Goal: Answer question/provide support: Share knowledge or assist other users

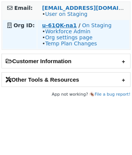
click at [57, 23] on strong "u-61QK-na1" at bounding box center [59, 25] width 35 height 6
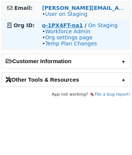
click at [59, 26] on strong "o-1PX4FT-na1" at bounding box center [62, 25] width 41 height 6
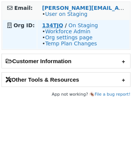
click at [55, 25] on strong "134TJQ" at bounding box center [52, 25] width 21 height 6
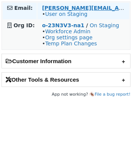
click at [95, 7] on strong "jonathan@chongster.com" at bounding box center [118, 8] width 152 height 6
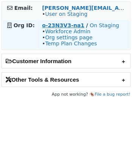
click at [67, 24] on strong "o-23N3V3-na1" at bounding box center [63, 25] width 42 height 6
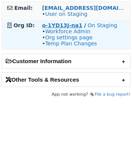
click at [57, 26] on strong "o-1YD13J-na1" at bounding box center [62, 25] width 40 height 6
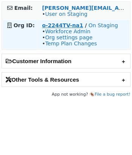
click at [58, 23] on strong "o-2244TV-na1" at bounding box center [62, 25] width 41 height 6
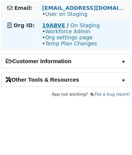
click at [52, 24] on strong "19ABVE" at bounding box center [53, 25] width 23 height 6
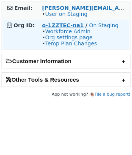
click at [49, 24] on strong "o-1ZZTEC-na1" at bounding box center [62, 25] width 41 height 6
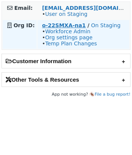
click at [74, 25] on strong "o-22SMXA-na1" at bounding box center [64, 25] width 44 height 6
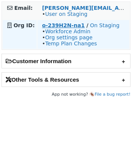
click at [66, 25] on strong "o-239H2N-na1" at bounding box center [63, 25] width 43 height 6
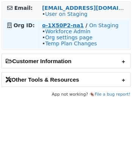
click at [61, 23] on strong "o-1X50P2-na1" at bounding box center [62, 25] width 41 height 6
click at [61, 25] on strong "o-22T14J-na1" at bounding box center [61, 25] width 39 height 6
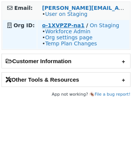
click at [65, 27] on strong "o-1XVPZP-na1" at bounding box center [63, 25] width 42 height 6
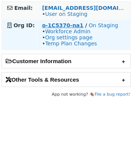
click at [57, 26] on strong "o-1C5370-na1" at bounding box center [62, 25] width 41 height 6
